Goal: Task Accomplishment & Management: Manage account settings

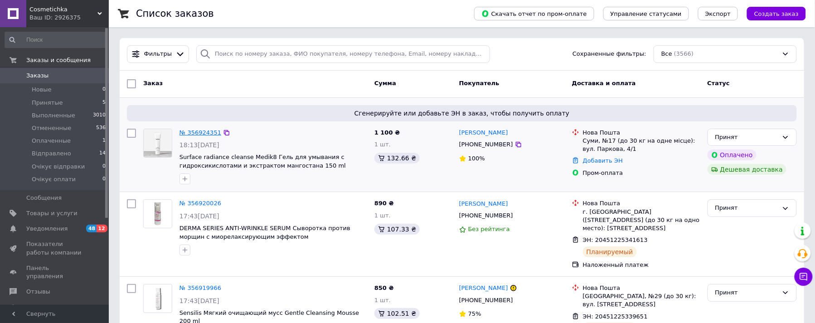
click at [201, 130] on link "№ 356924351" at bounding box center [201, 132] width 42 height 7
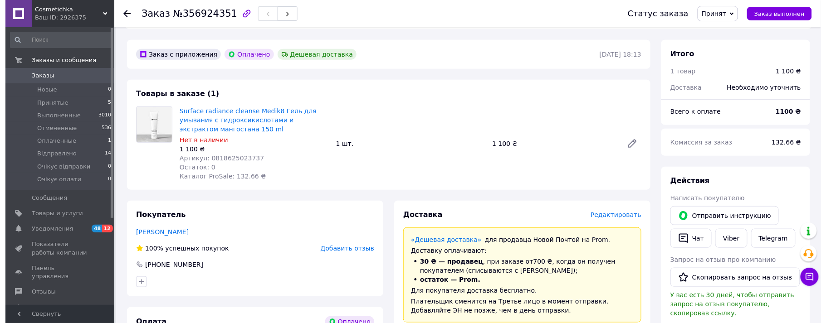
scroll to position [302, 0]
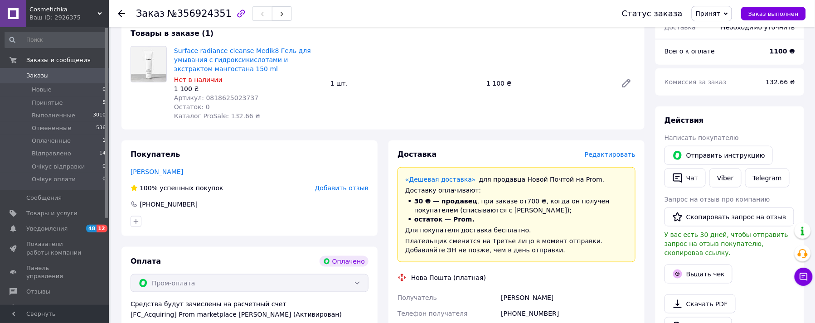
click at [621, 151] on span "Редактировать" at bounding box center [610, 154] width 51 height 7
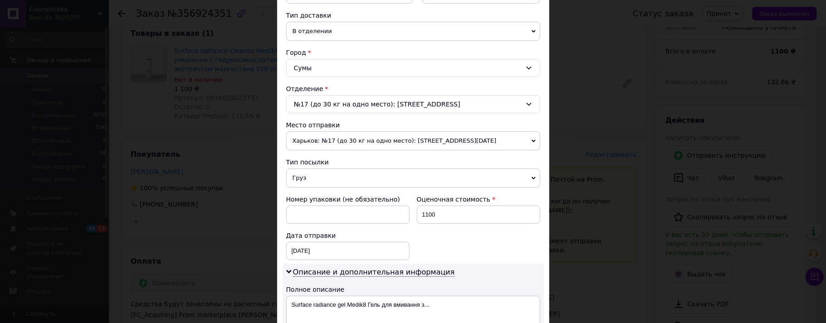
scroll to position [83, 0]
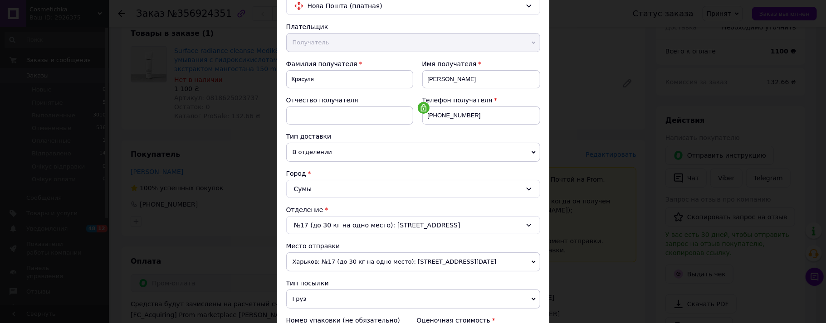
click at [429, 229] on div "№17 (до 30 кг на одно место): ул. Парковая, 4/1" at bounding box center [413, 225] width 254 height 18
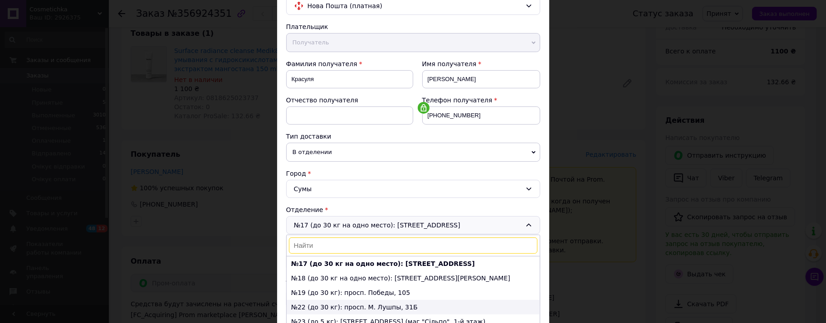
scroll to position [143, 0]
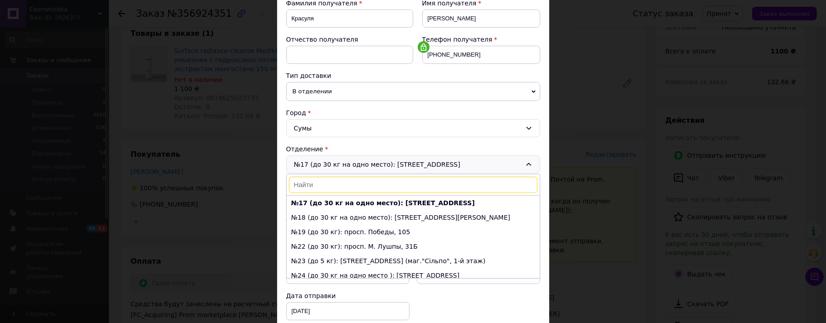
click at [388, 166] on div "№17 (до 30 кг на одно место): ул. Парковая, 4/1 №1: ул. Линейная, 15 №2 (до 30 …" at bounding box center [413, 165] width 254 height 18
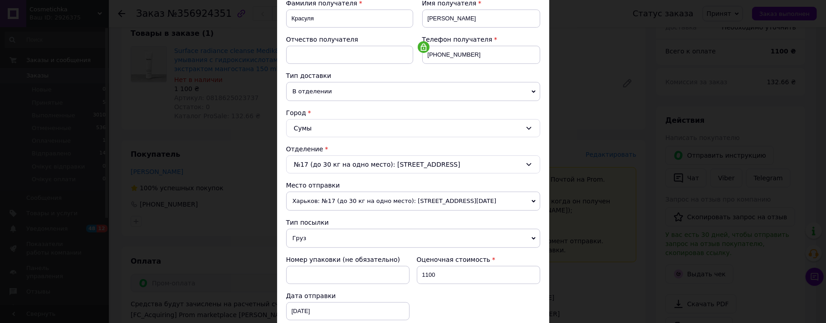
click at [472, 205] on span "Харьков: №17 (до 30 кг на одно место): ул. 23 августа, 67а" at bounding box center [413, 201] width 254 height 19
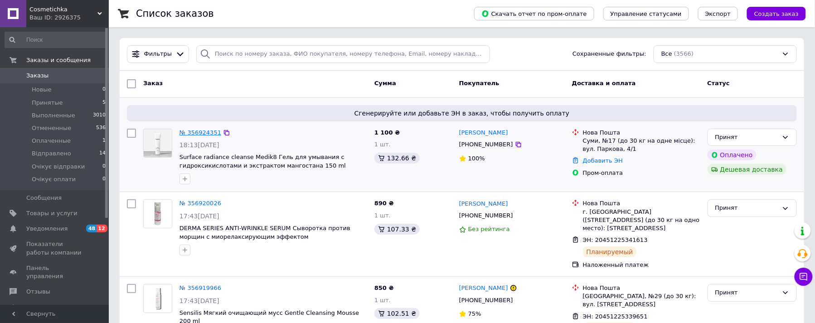
click at [207, 133] on link "№ 356924351" at bounding box center [201, 132] width 42 height 7
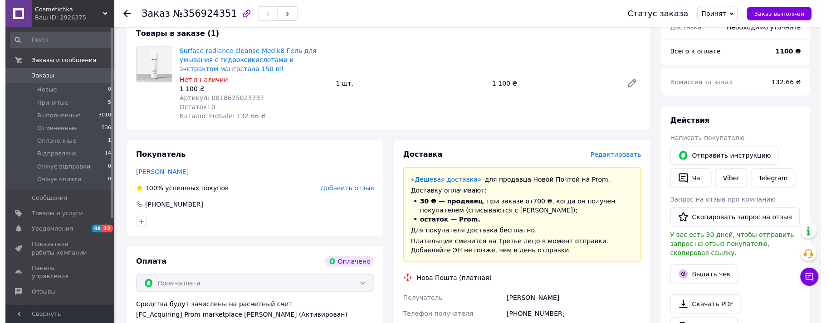
scroll to position [363, 0]
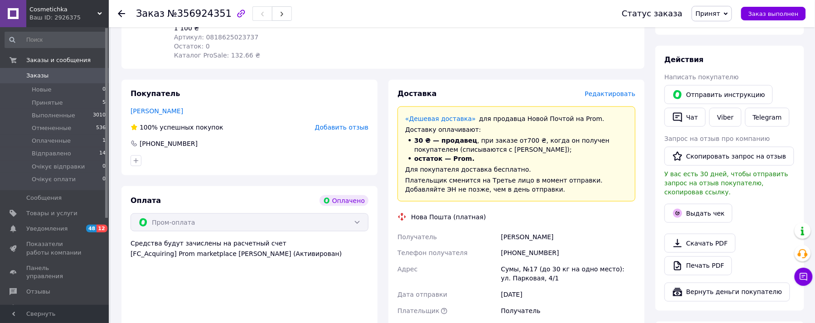
click at [603, 90] on span "Редактировать" at bounding box center [610, 93] width 51 height 7
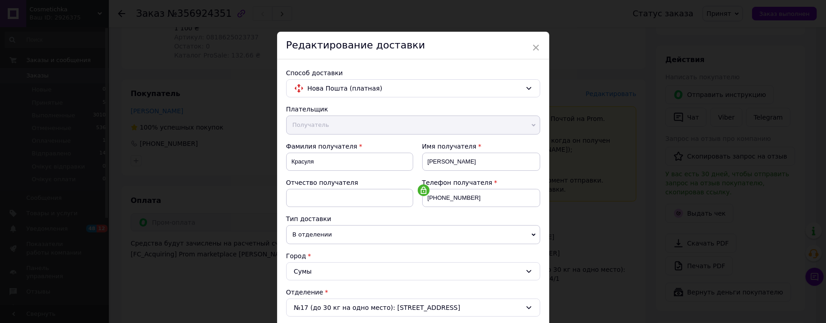
scroll to position [181, 0]
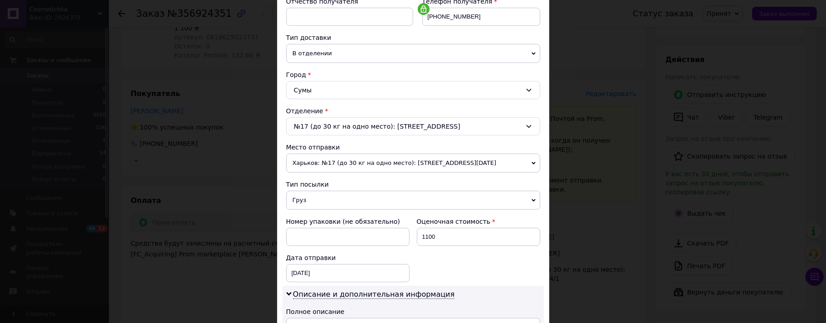
click at [449, 171] on span "Харьков: №17 (до 30 кг на одно место): ул. 23 августа, 67а" at bounding box center [413, 163] width 254 height 19
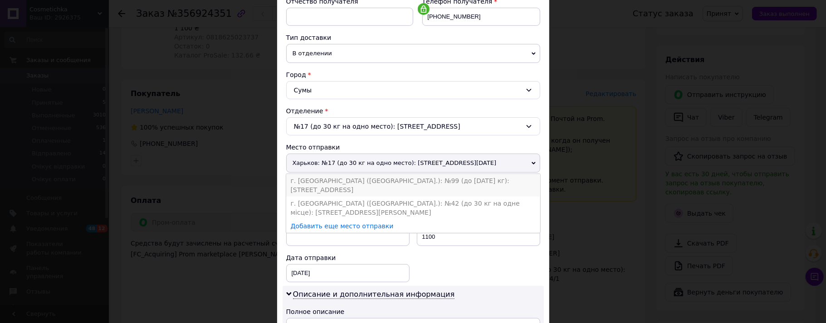
click at [327, 185] on li "г. Киев (Киевская обл.): №99 (до 1100 кг): ул. Салютная, 5Б" at bounding box center [413, 185] width 254 height 23
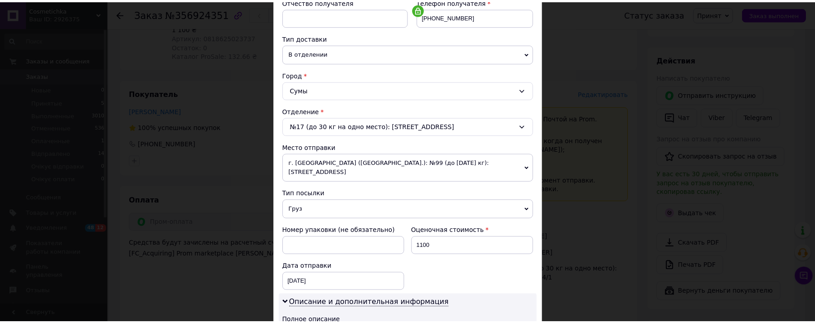
scroll to position [363, 0]
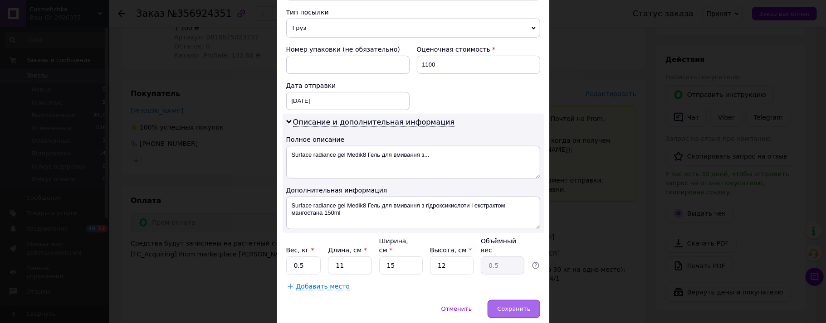
click at [496, 300] on div "Сохранить" at bounding box center [514, 309] width 52 height 18
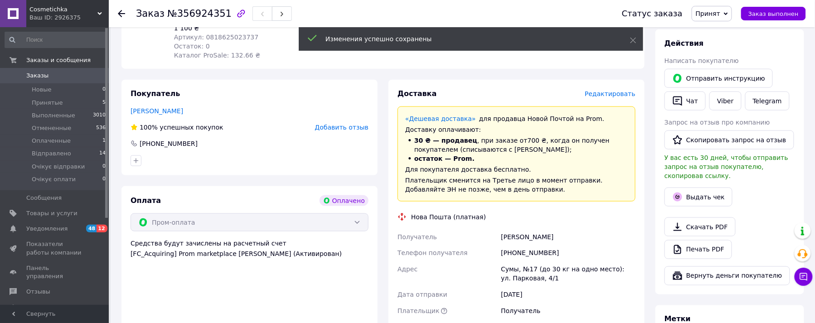
scroll to position [544, 0]
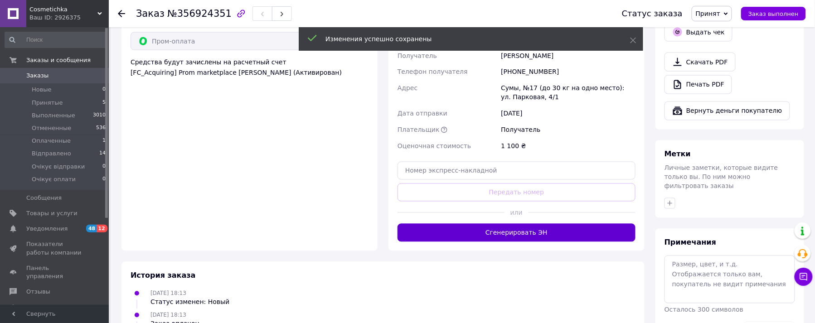
click at [488, 224] on button "Сгенерировать ЭН" at bounding box center [517, 233] width 238 height 18
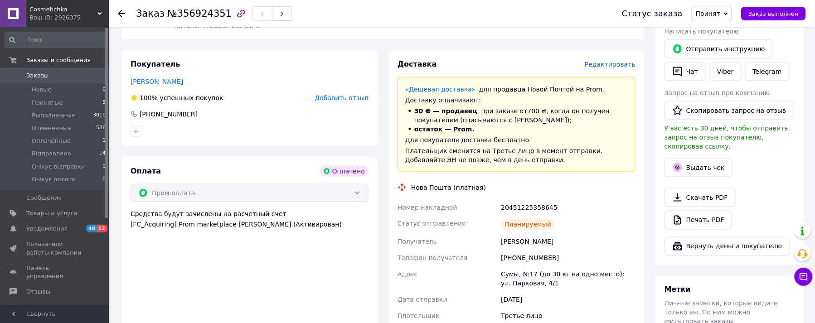
scroll to position [90, 0]
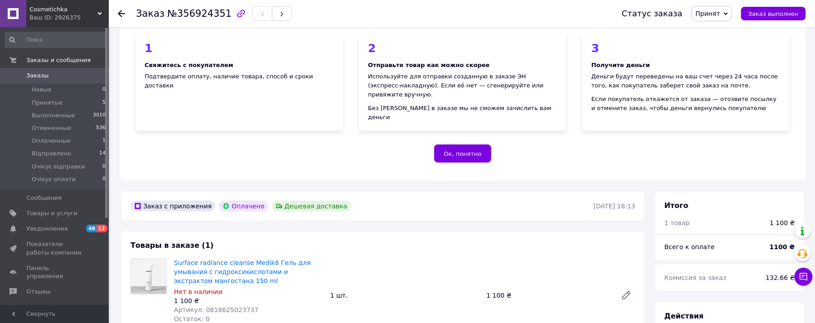
click at [37, 75] on span "Заказы" at bounding box center [37, 76] width 22 height 8
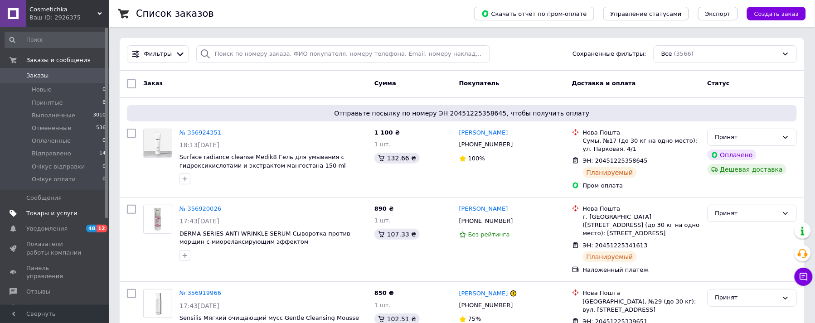
click at [48, 210] on span "Товары и услуги" at bounding box center [51, 214] width 51 height 8
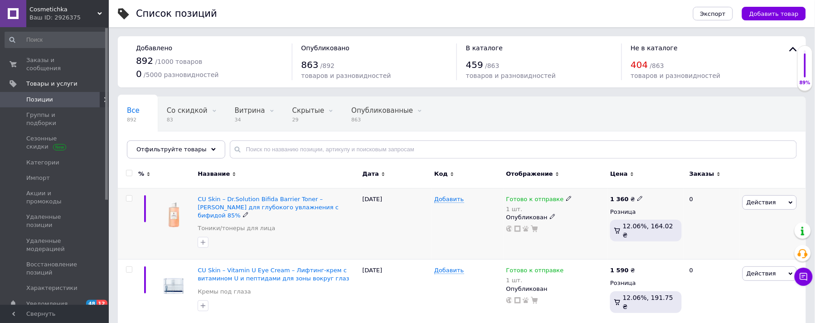
scroll to position [60, 0]
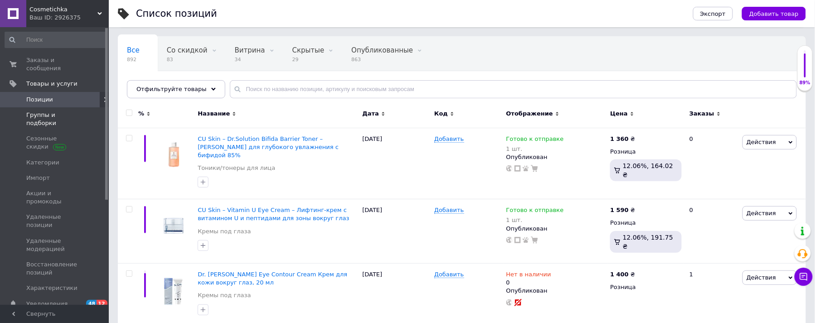
click at [38, 111] on span "Группы и подборки" at bounding box center [55, 119] width 58 height 16
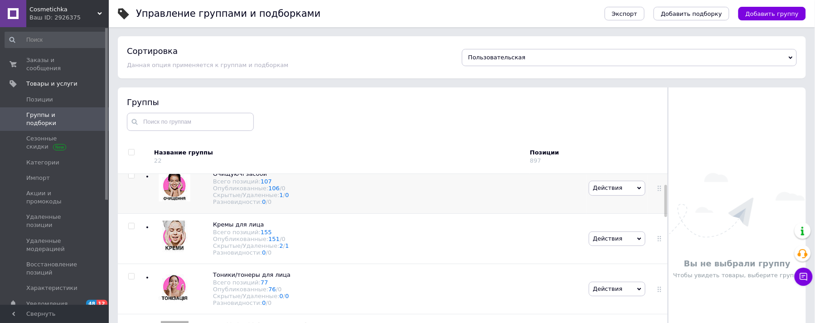
scroll to position [121, 0]
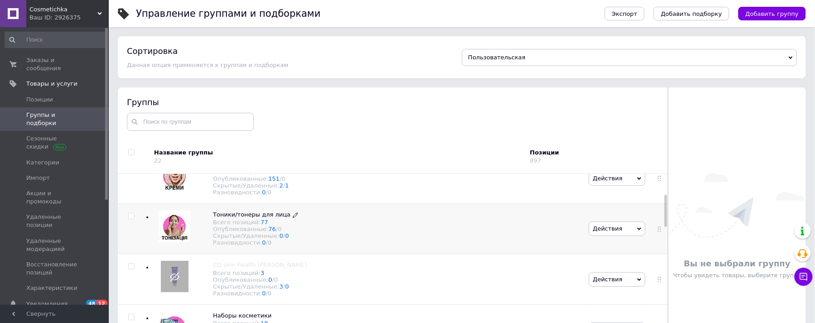
click at [229, 218] on span "Тоники/тонеры для лица" at bounding box center [252, 214] width 78 height 7
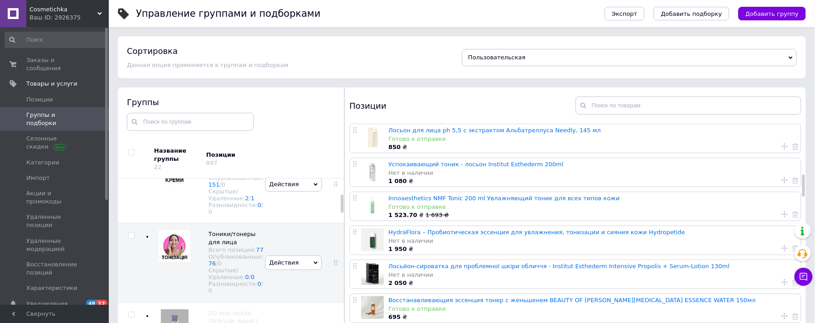
scroll to position [665, 0]
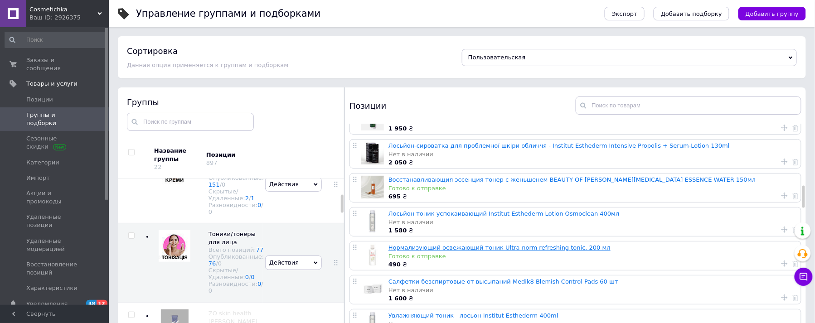
click at [453, 245] on link "Нормализующий освежающий тоник Ultra-norm refreshing tonic, 200 мл" at bounding box center [500, 247] width 222 height 7
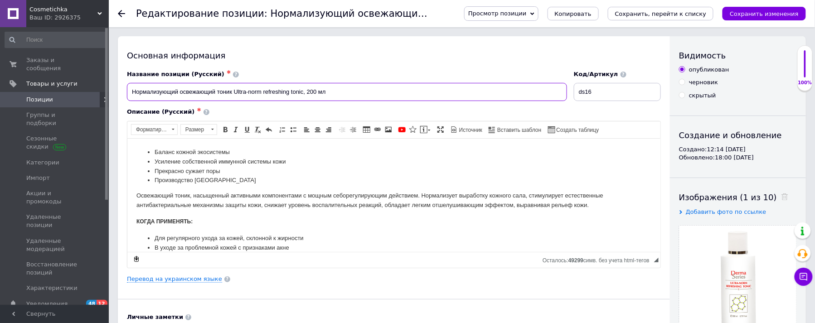
drag, startPoint x: 347, startPoint y: 93, endPoint x: 124, endPoint y: 82, distance: 223.4
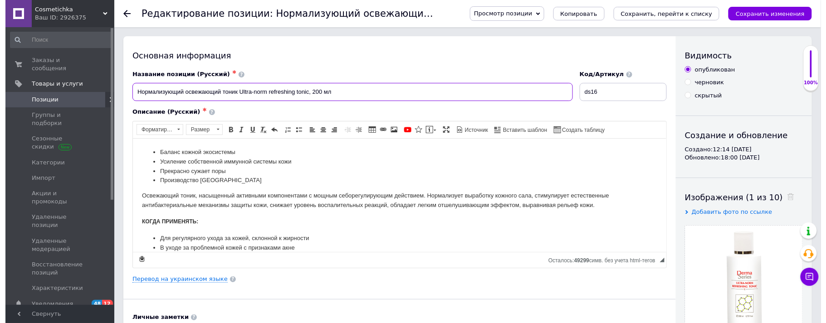
scroll to position [82, 0]
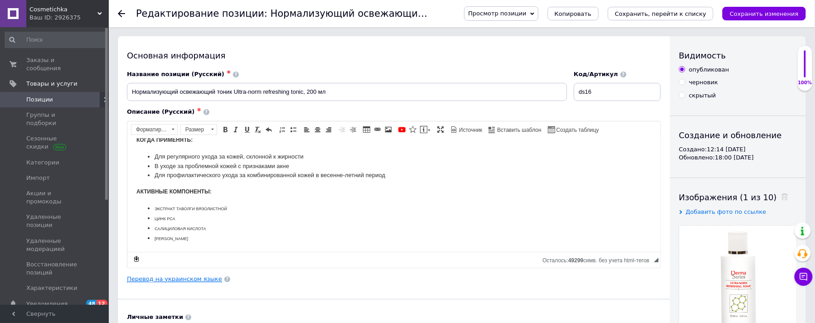
click at [174, 281] on link "Перевод на украинском языке" at bounding box center [174, 279] width 95 height 7
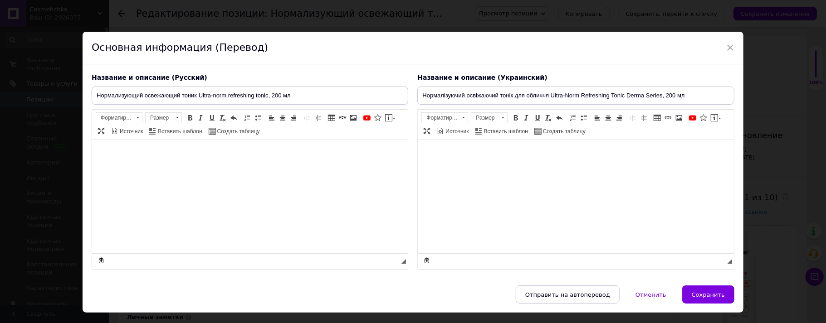
type input "Нормалізуючий освіжаючий тонік для обличчя Ultra-Norm Refreshing Tonic Derma Se…"
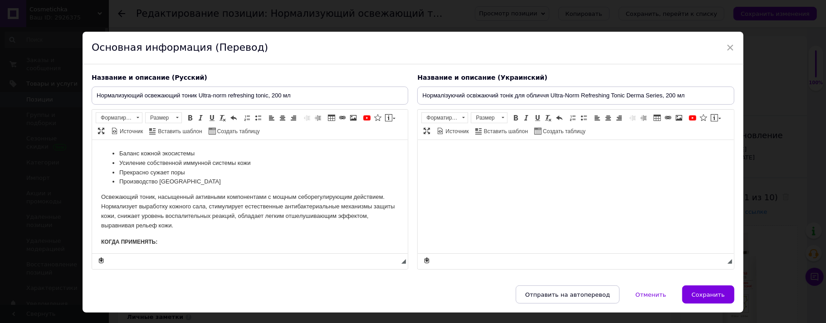
scroll to position [0, 0]
drag, startPoint x: 548, startPoint y: 95, endPoint x: 689, endPoint y: 102, distance: 141.2
click at [689, 102] on input "Нормалізуючий освіжаючий тонік для обличчя Ultra-Norm Refreshing Tonic Derma Se…" at bounding box center [575, 96] width 317 height 18
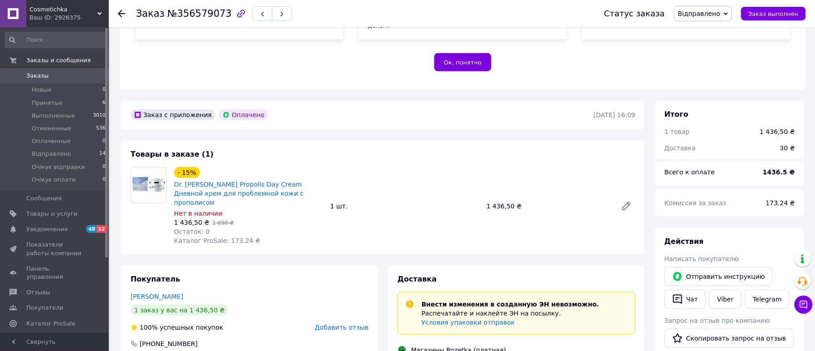
scroll to position [242, 0]
